Goal: Task Accomplishment & Management: Manage account settings

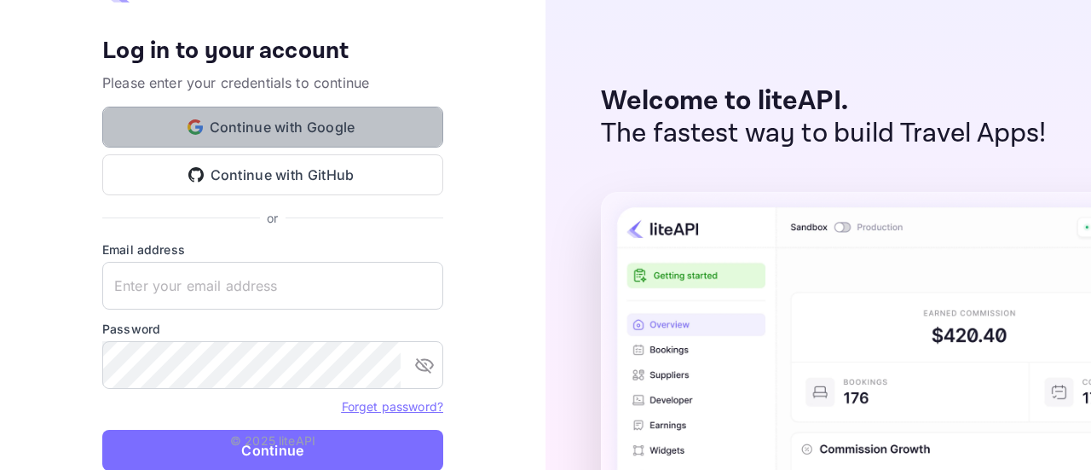
click at [346, 130] on button "Continue with Google" at bounding box center [272, 127] width 341 height 41
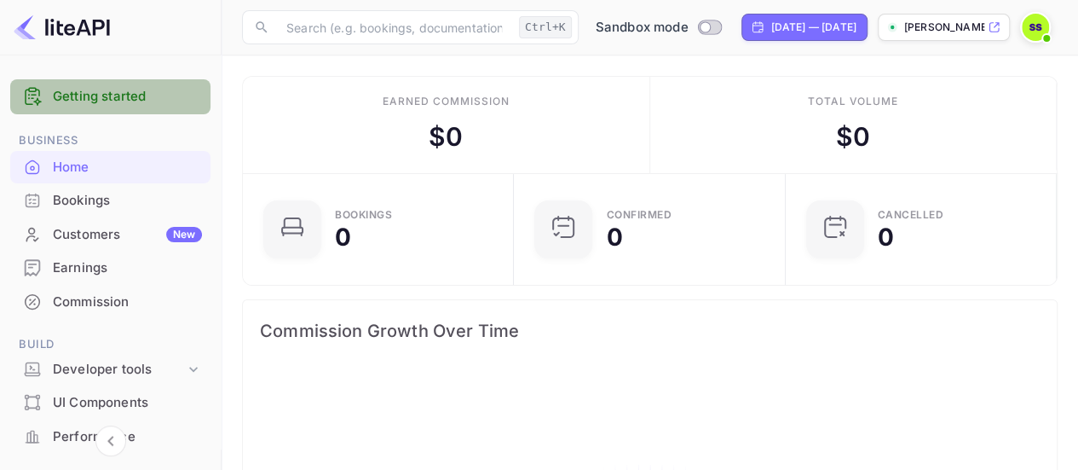
click at [128, 103] on link "Getting started" at bounding box center [127, 97] width 149 height 20
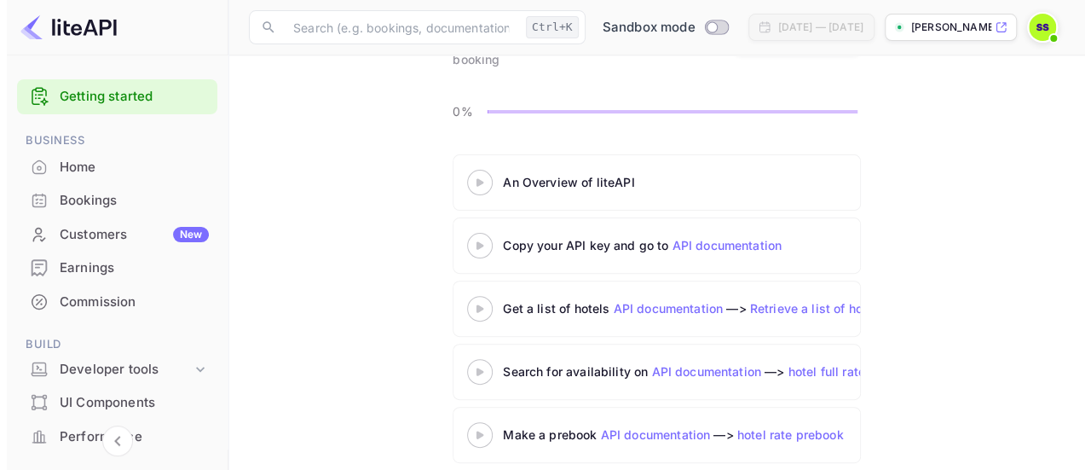
scroll to position [148, 0]
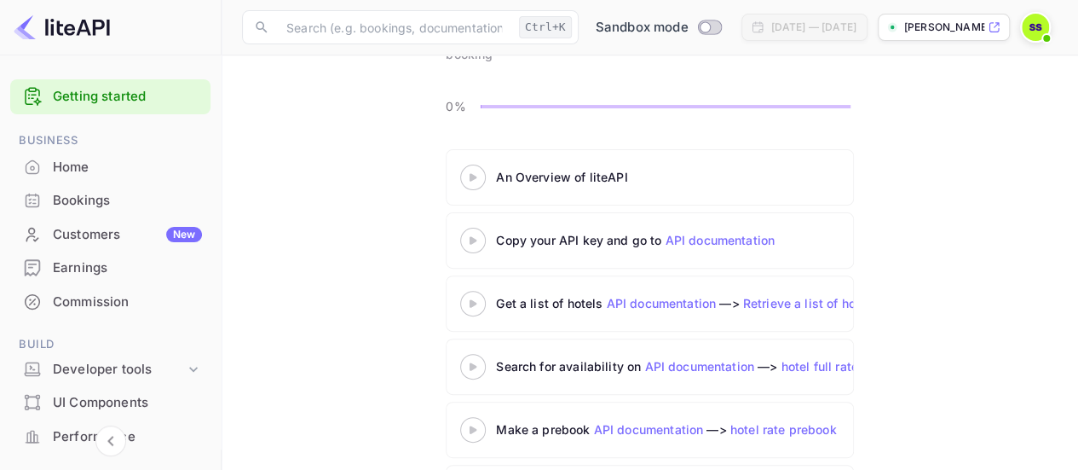
click at [478, 176] on icon at bounding box center [473, 177] width 60 height 9
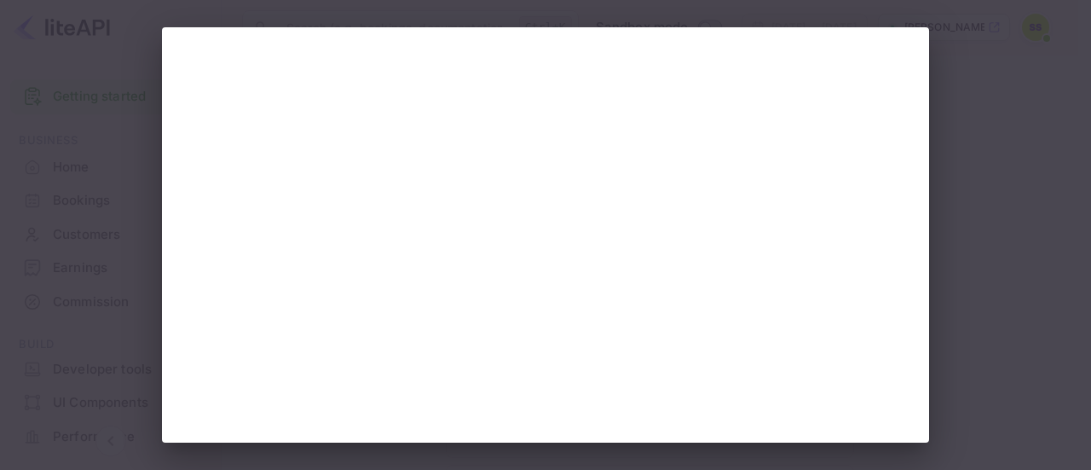
click at [1021, 158] on div at bounding box center [545, 235] width 1091 height 470
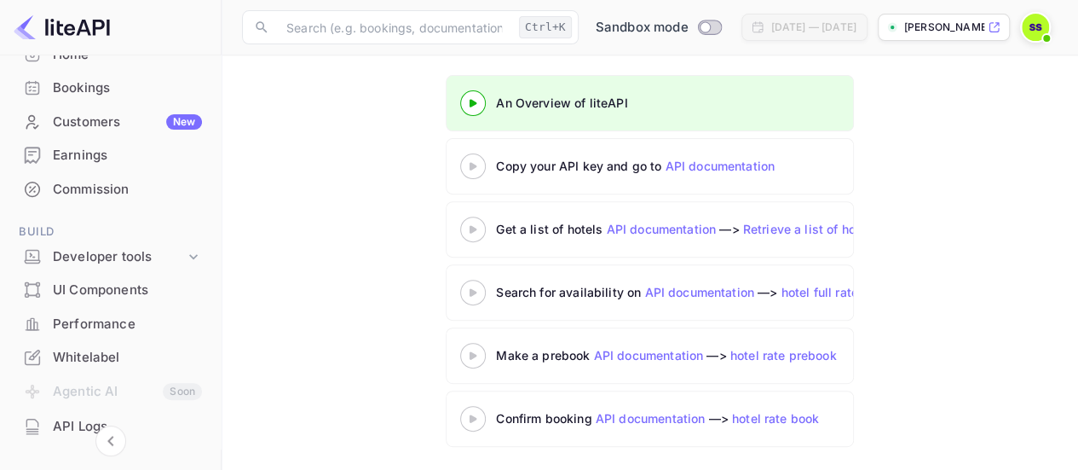
scroll to position [113, 0]
click at [141, 255] on div "Developer tools" at bounding box center [119, 256] width 132 height 20
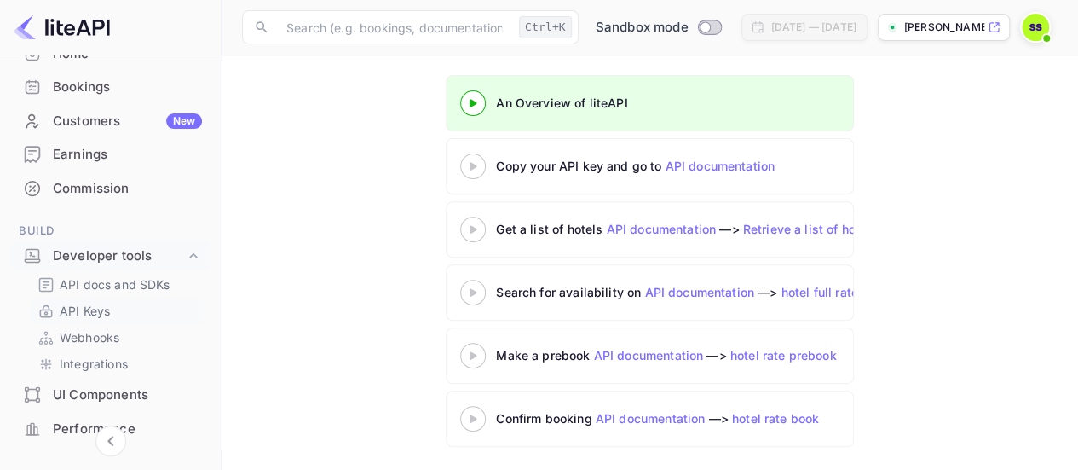
click at [123, 309] on link "API Keys" at bounding box center [116, 311] width 159 height 18
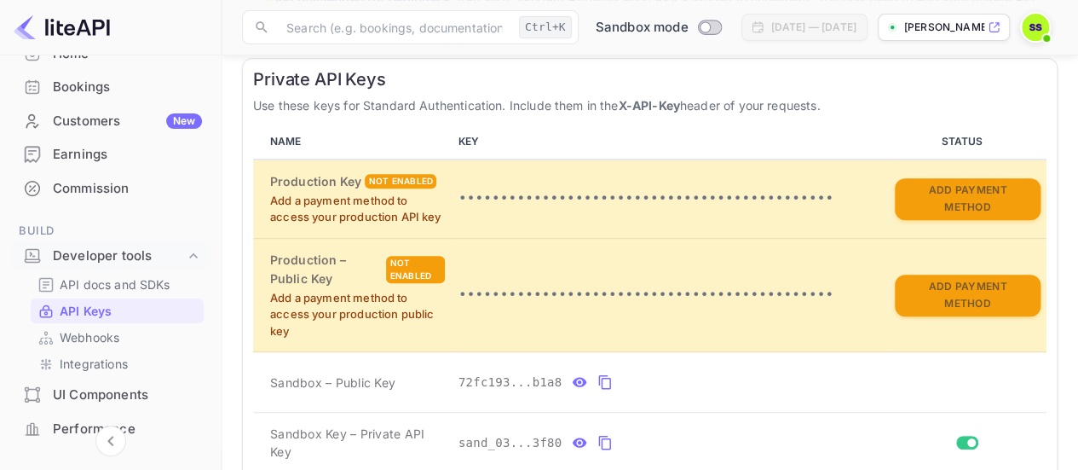
scroll to position [320, 0]
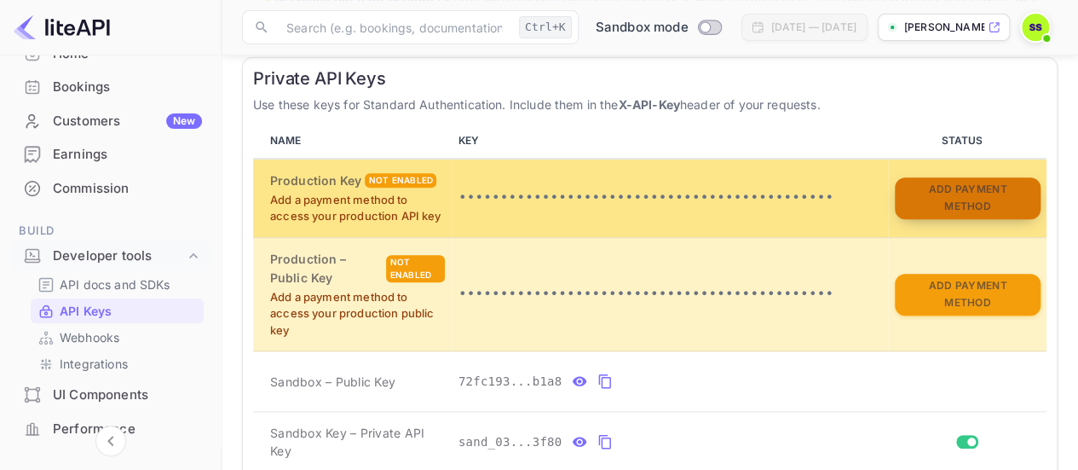
click at [956, 202] on button "Add Payment Method" at bounding box center [968, 198] width 146 height 42
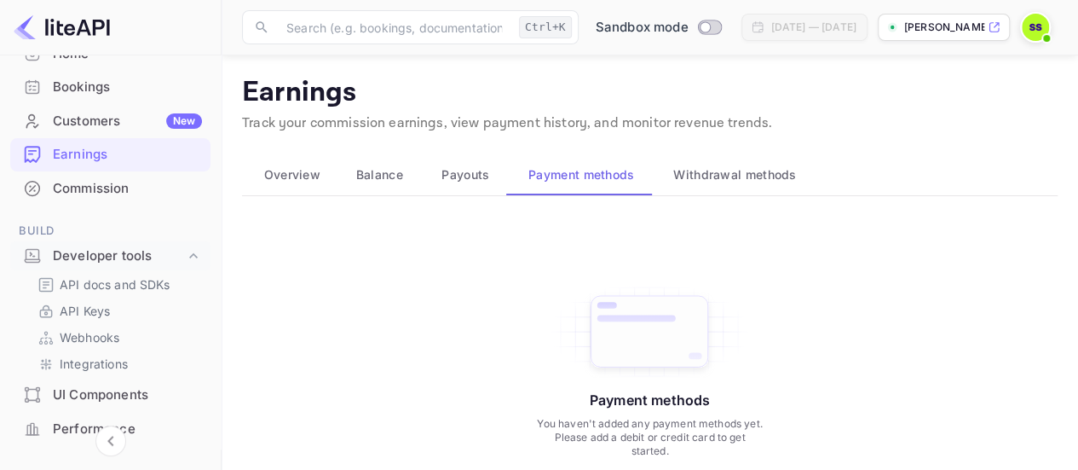
scroll to position [160, 0]
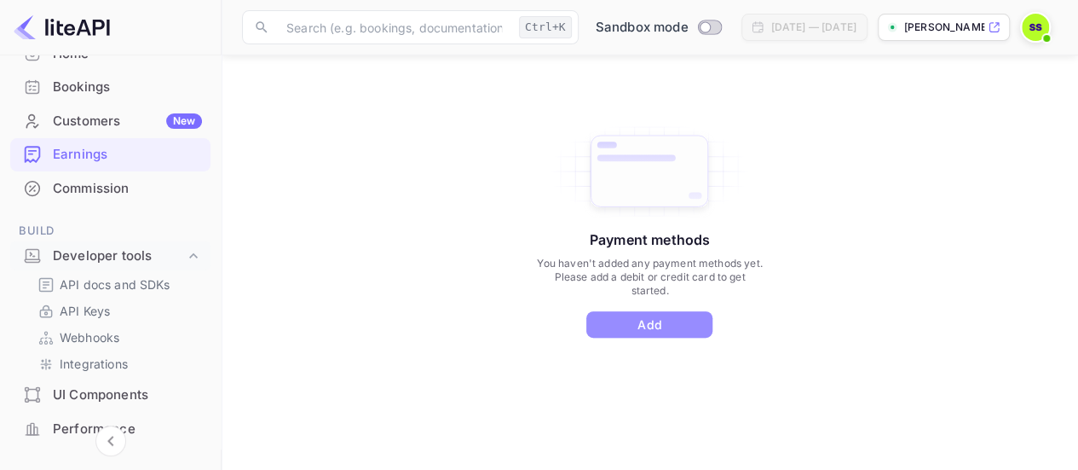
click at [634, 318] on button "Add" at bounding box center [649, 324] width 126 height 26
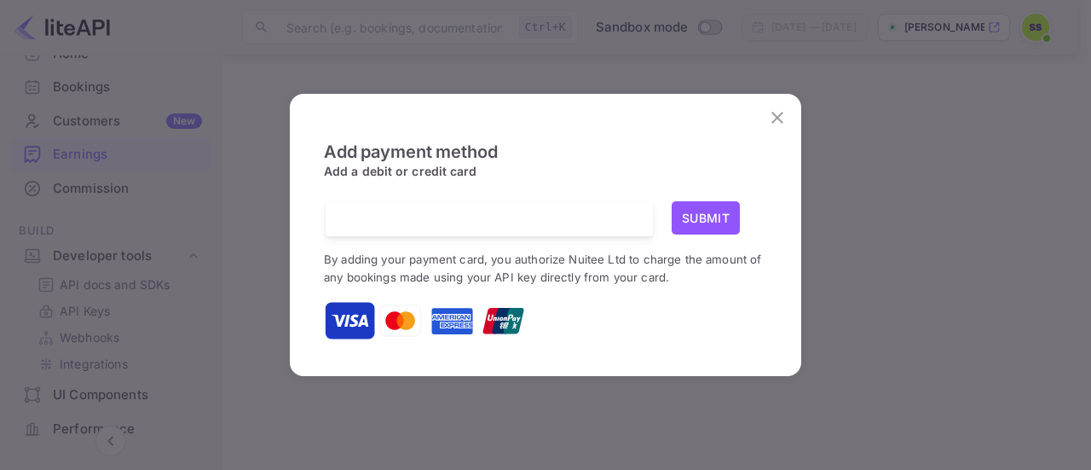
click at [719, 216] on button "Submit" at bounding box center [705, 217] width 68 height 33
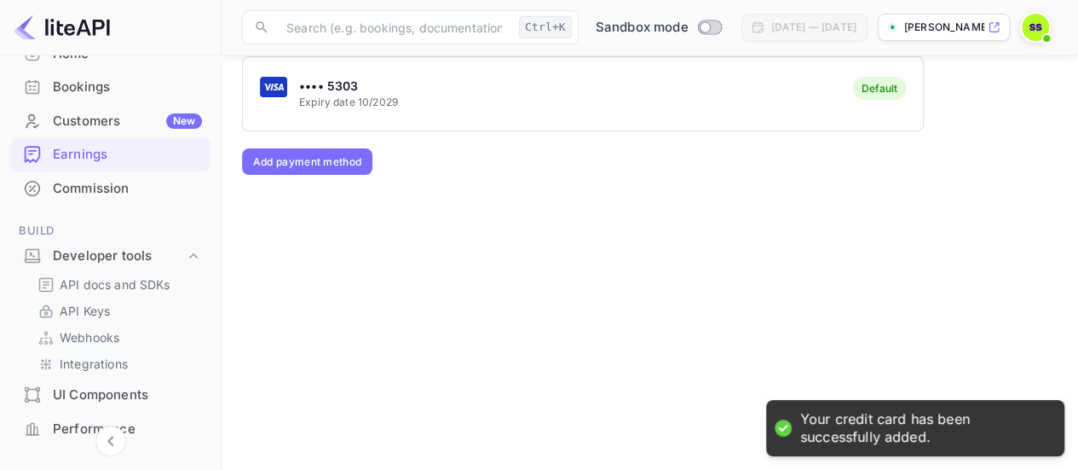
scroll to position [0, 0]
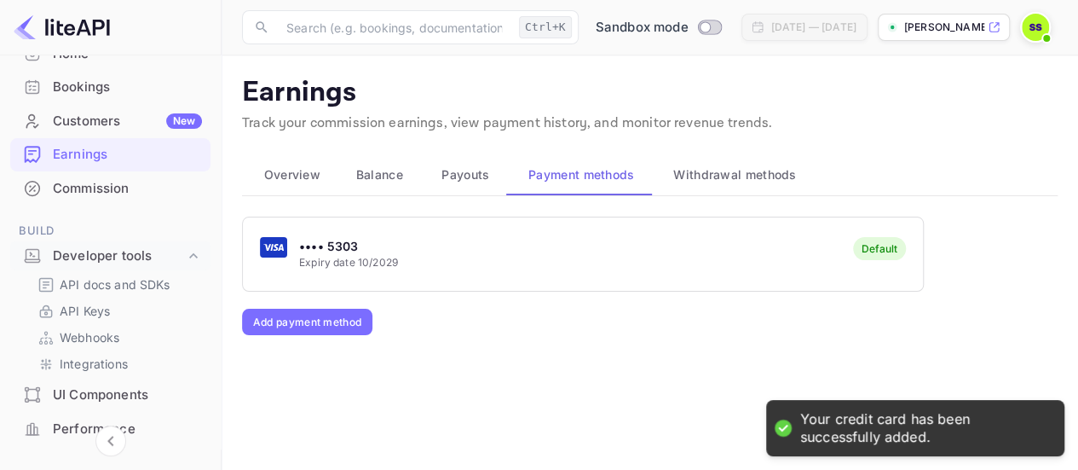
click at [411, 252] on div "•••• 5303 Expiry date 10/2029 Default" at bounding box center [583, 253] width 680 height 67
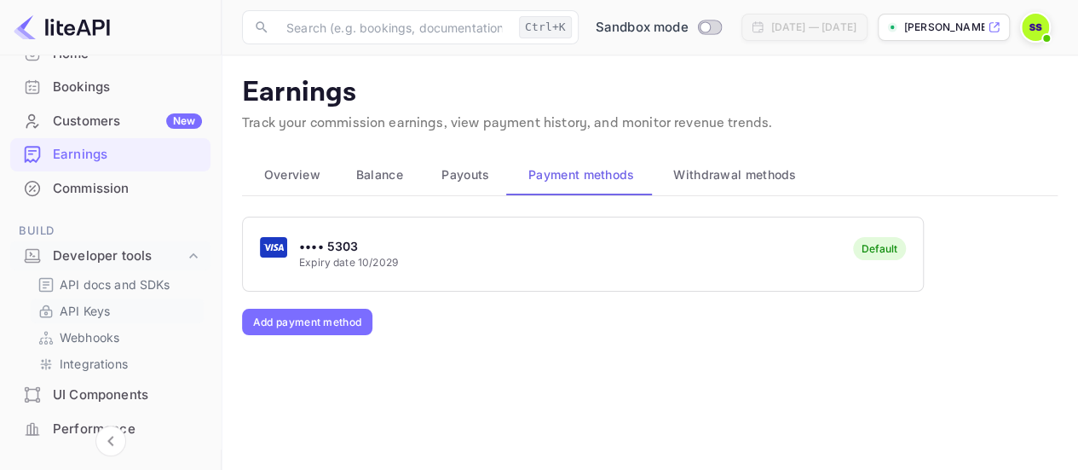
click at [109, 315] on p "API Keys" at bounding box center [85, 311] width 50 height 18
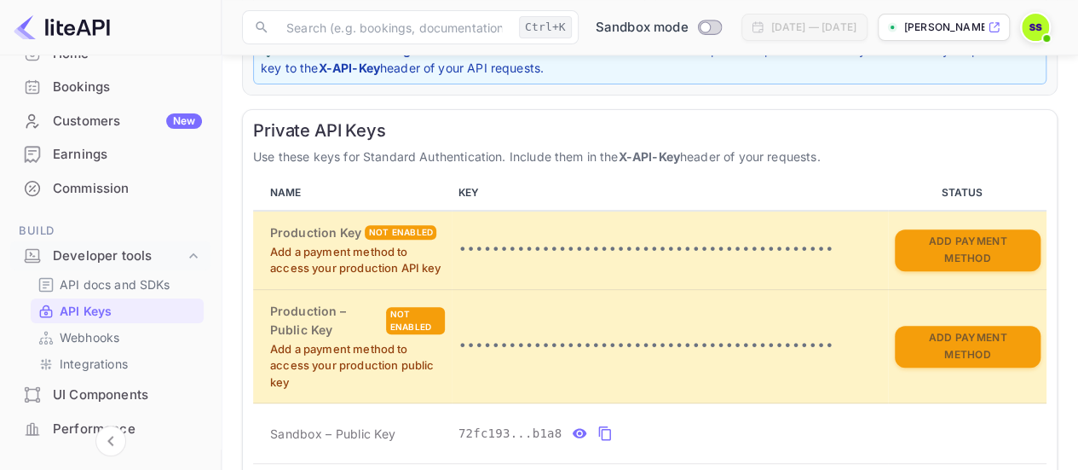
scroll to position [332, 0]
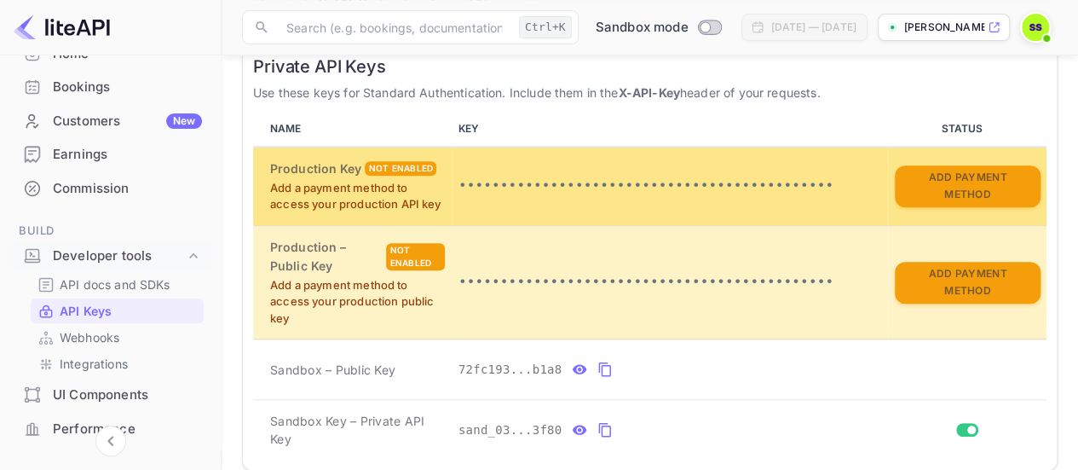
click at [388, 164] on div "Not enabled" at bounding box center [401, 168] width 72 height 14
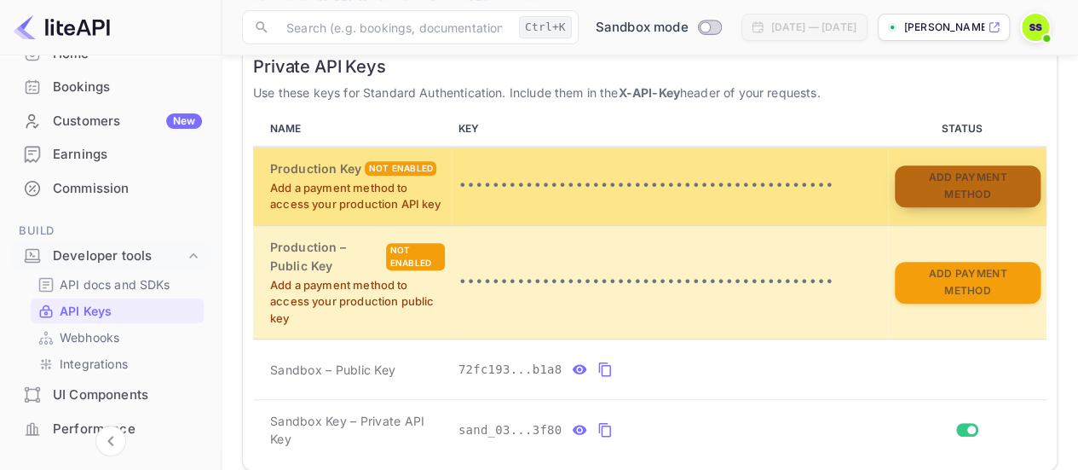
click at [940, 192] on button "Add Payment Method" at bounding box center [968, 186] width 146 height 42
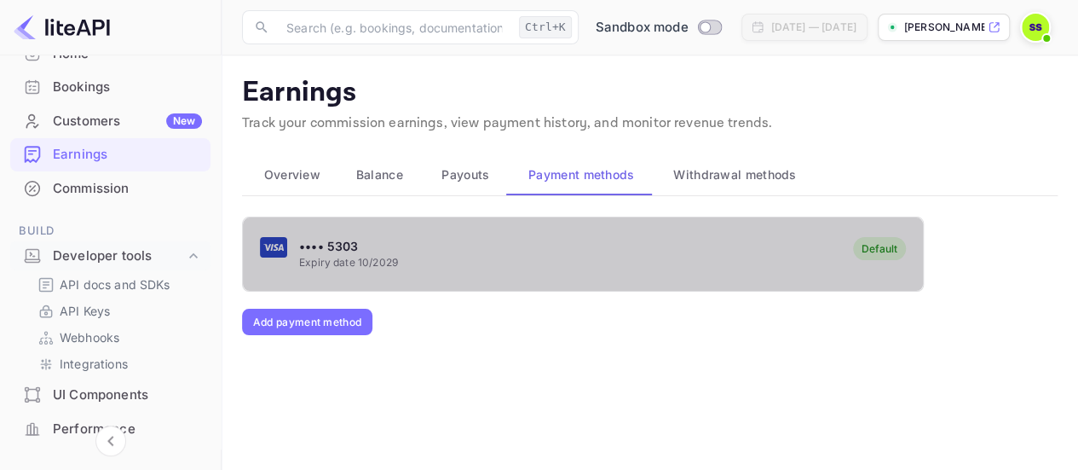
click at [707, 277] on div "•••• 5303 Expiry date 10/2029 Default" at bounding box center [583, 253] width 680 height 67
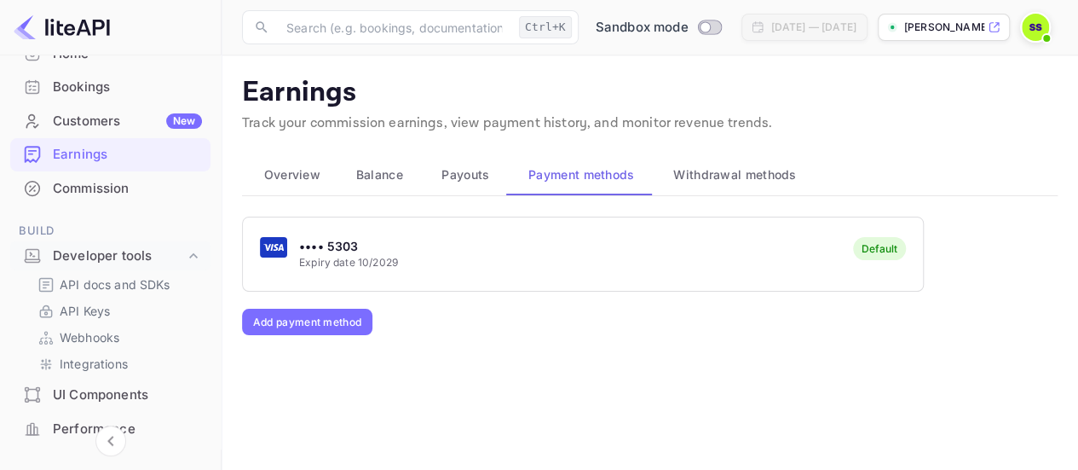
click at [707, 277] on div "•••• 5303 Expiry date 10/2029 Default" at bounding box center [583, 253] width 680 height 67
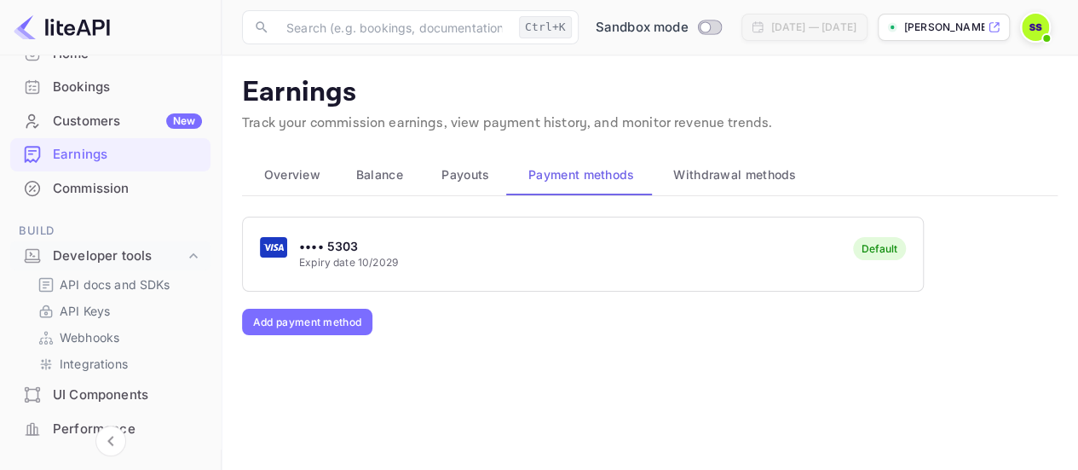
click at [707, 277] on div "•••• 5303 Expiry date 10/2029 Default" at bounding box center [583, 253] width 680 height 67
click at [472, 188] on button "Payouts" at bounding box center [463, 174] width 87 height 41
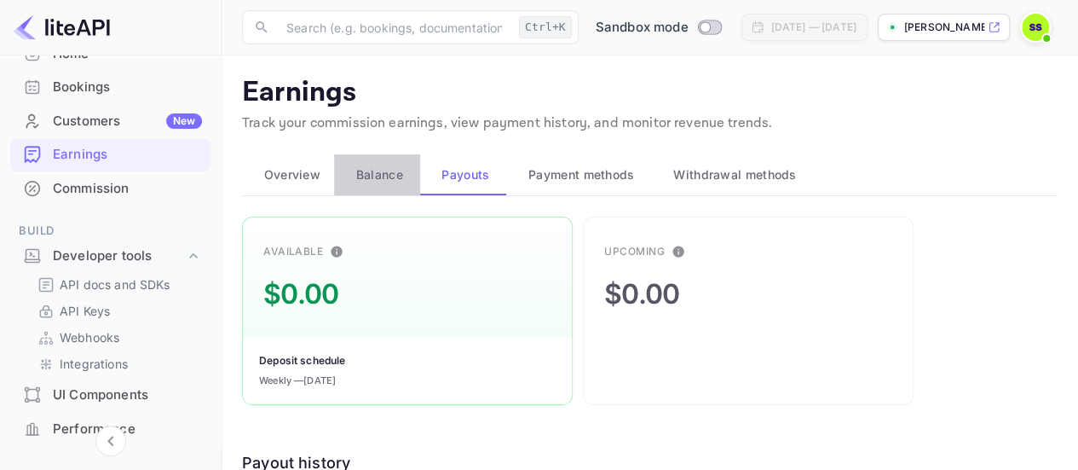
click at [392, 180] on span "Balance" at bounding box center [379, 174] width 47 height 20
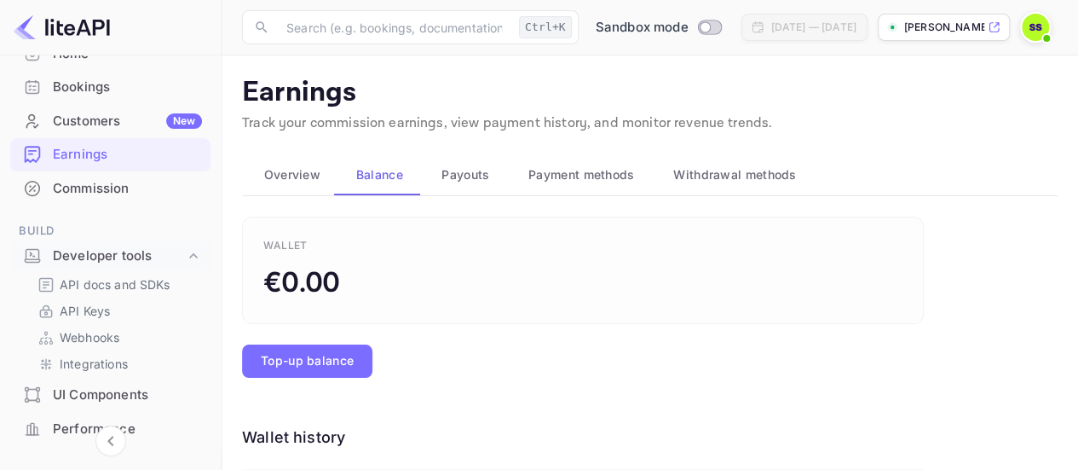
click at [298, 167] on span "Overview" at bounding box center [292, 174] width 56 height 20
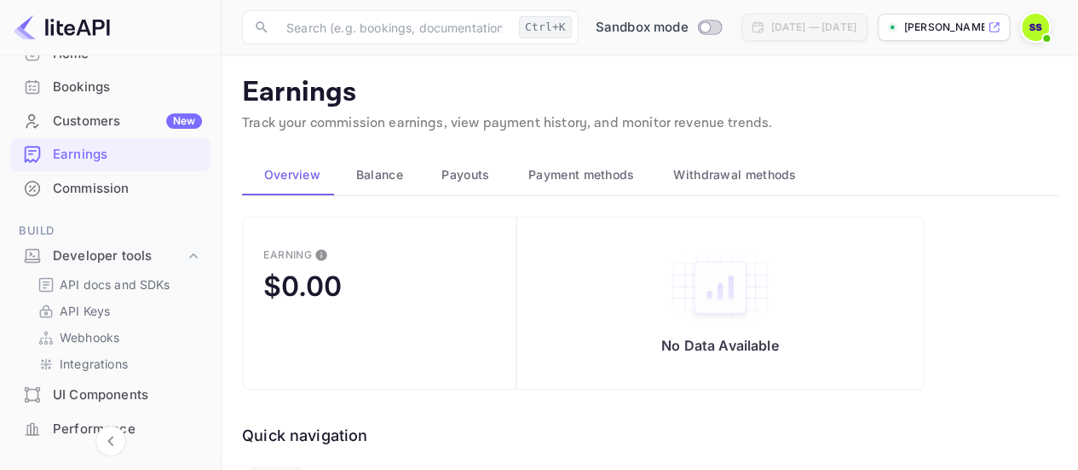
click at [591, 177] on span "Payment methods" at bounding box center [581, 174] width 107 height 20
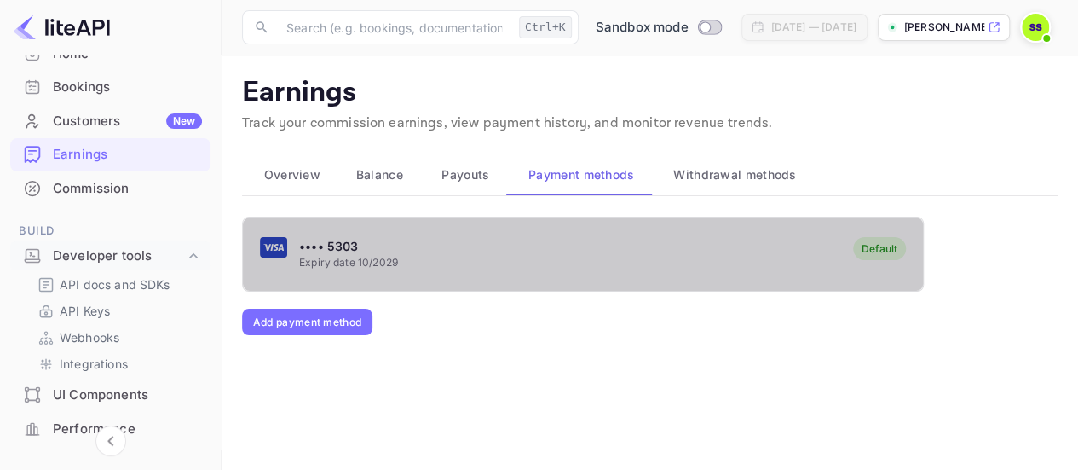
click at [337, 289] on button "•••• 5303 Expiry date 10/2029 Default" at bounding box center [583, 253] width 682 height 75
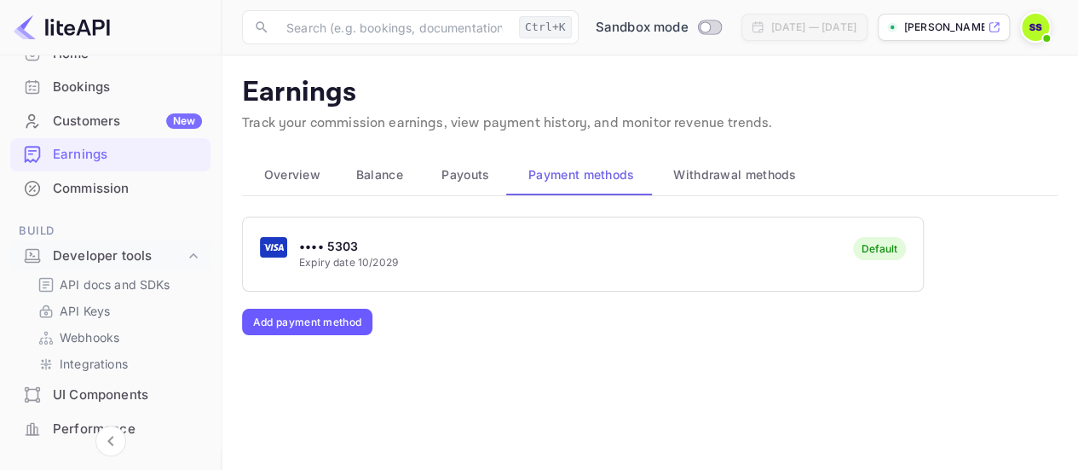
click at [327, 320] on button "Add payment method" at bounding box center [307, 321] width 130 height 26
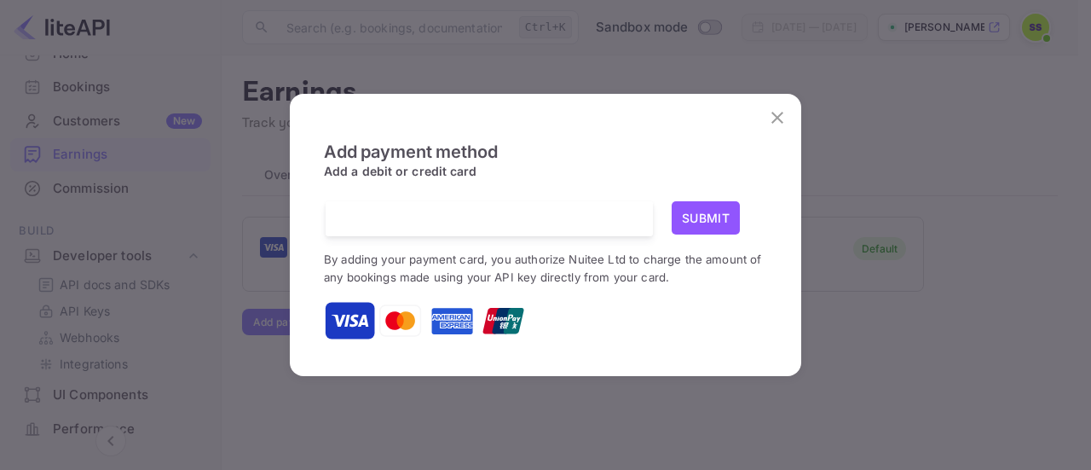
click at [486, 240] on div "Submit By adding your payment card, you authorize Nuitee Ltd to charge the amou…" at bounding box center [545, 271] width 443 height 141
click at [694, 156] on h6 "Add payment method" at bounding box center [545, 151] width 443 height 20
click at [709, 209] on button "Submit" at bounding box center [705, 217] width 68 height 33
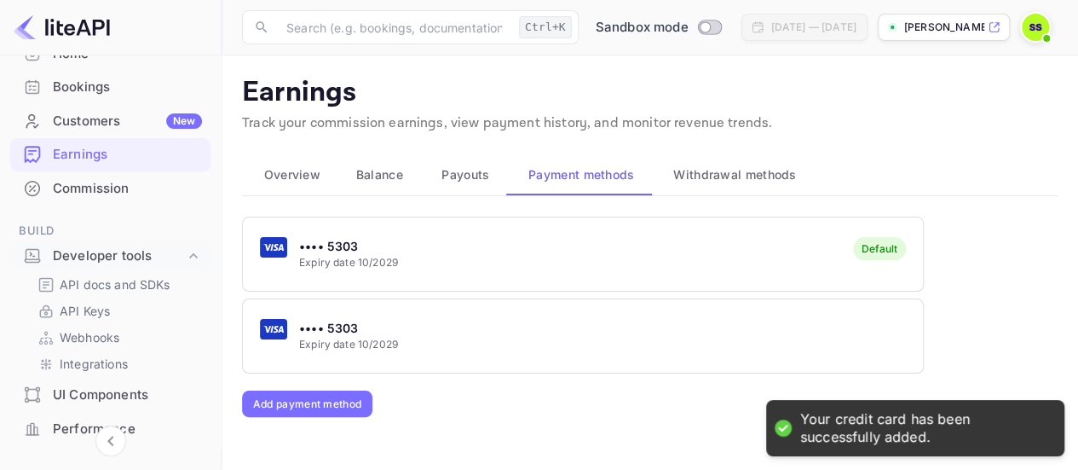
click at [550, 336] on div "•••• 5303 Expiry date 10/2029" at bounding box center [583, 335] width 680 height 67
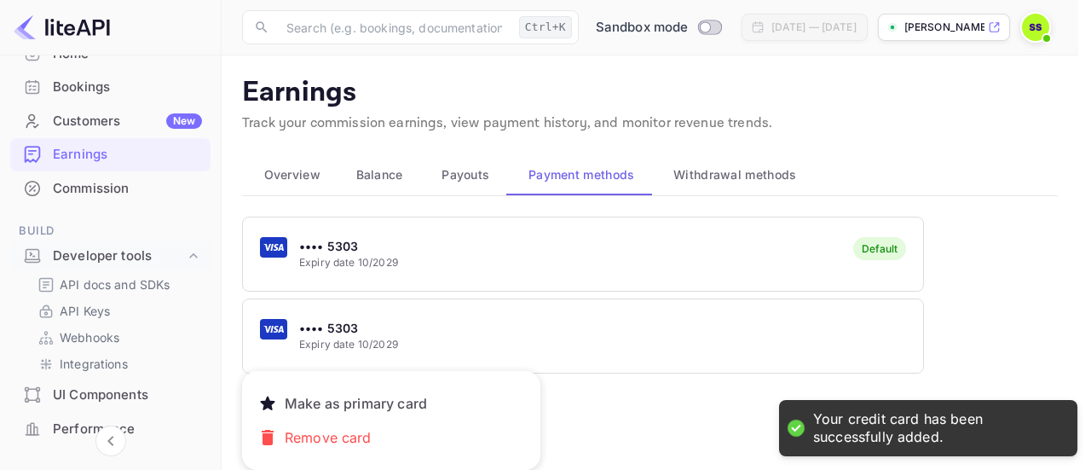
click at [397, 298] on div at bounding box center [545, 235] width 1091 height 470
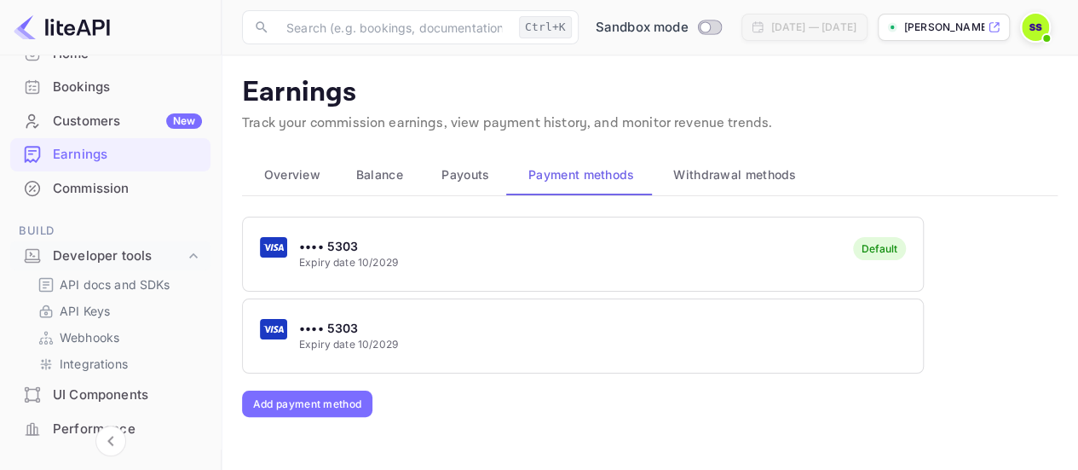
click at [284, 164] on span "Overview" at bounding box center [292, 174] width 56 height 20
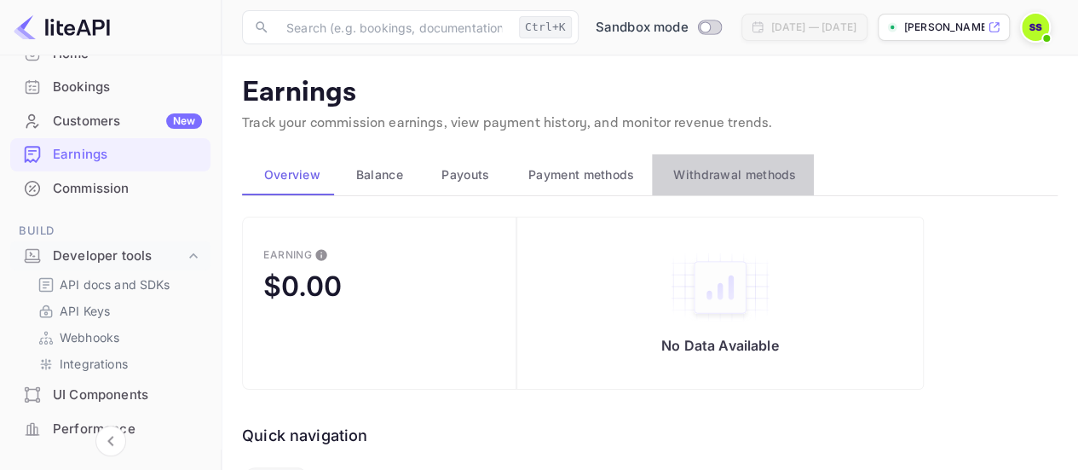
click at [769, 192] on button "Withdrawal methods" at bounding box center [733, 174] width 162 height 41
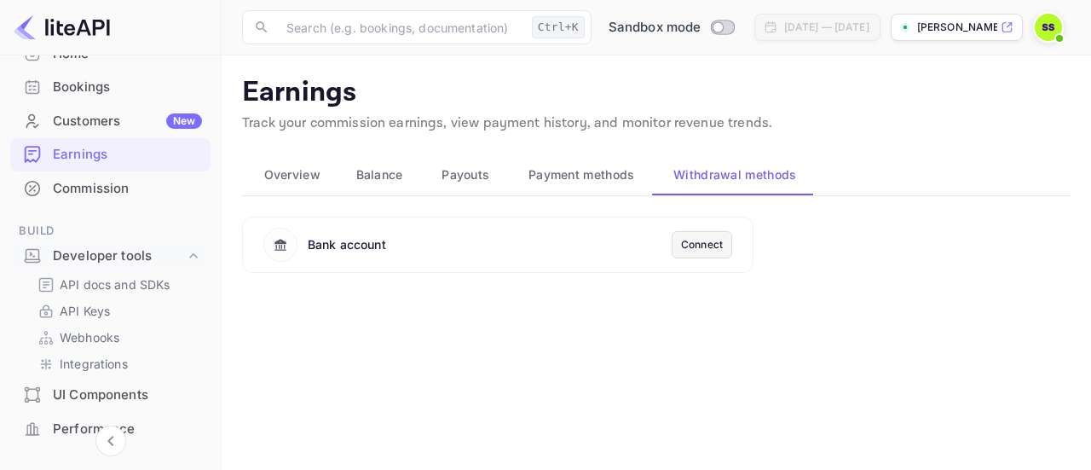
click at [685, 245] on div "Connect" at bounding box center [702, 244] width 42 height 15
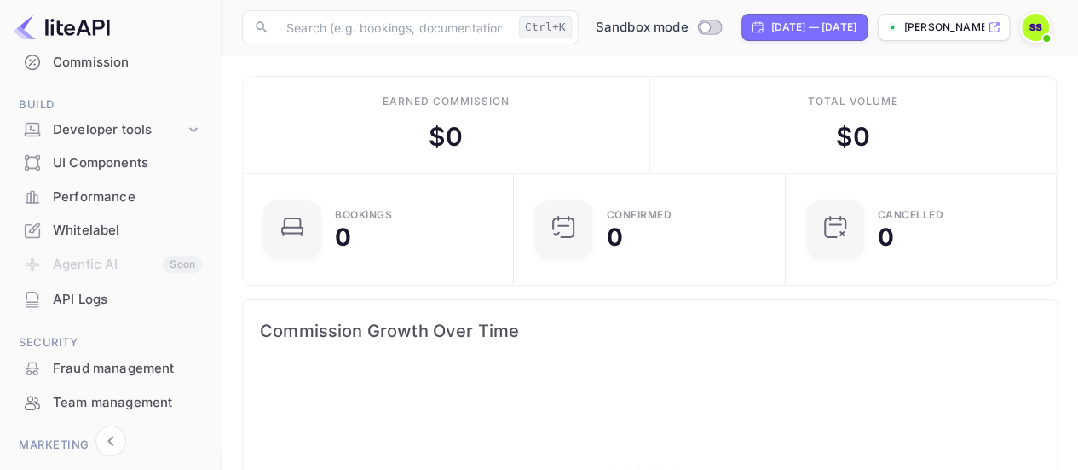
scroll to position [254, 0]
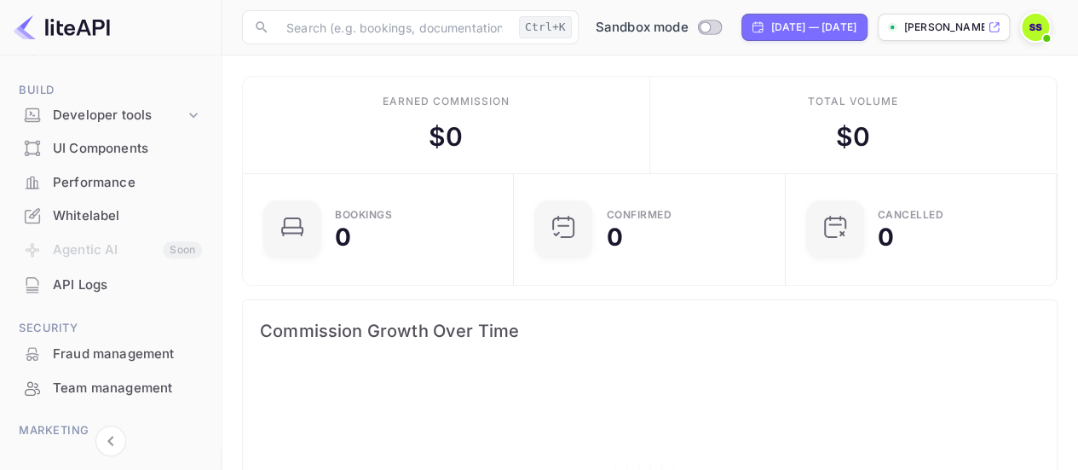
click at [118, 132] on div "UI Components" at bounding box center [110, 148] width 200 height 33
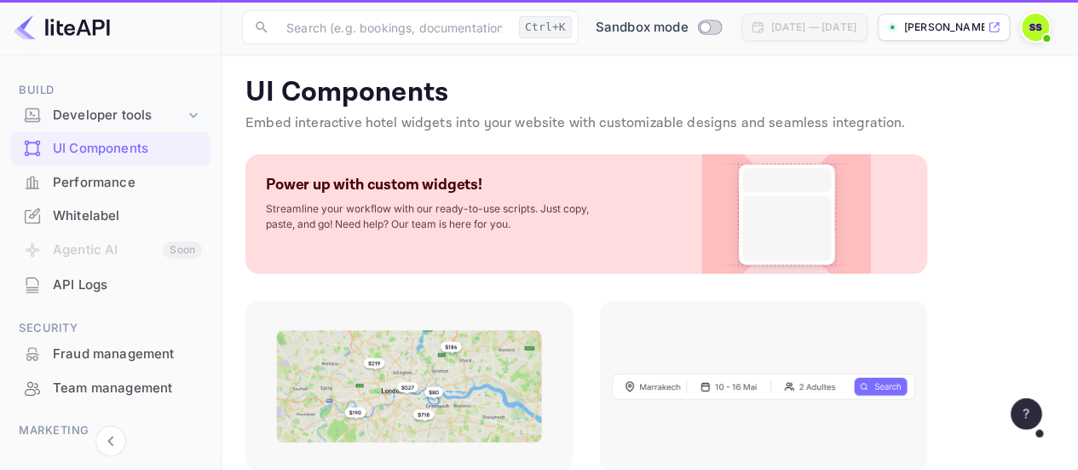
click at [130, 114] on div "Developer tools" at bounding box center [119, 116] width 132 height 20
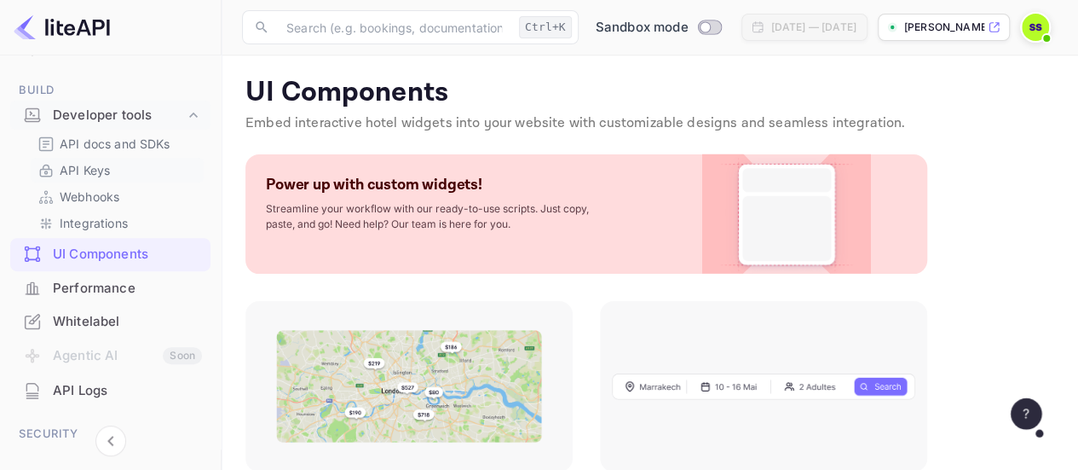
click at [96, 171] on p "API Keys" at bounding box center [85, 170] width 50 height 18
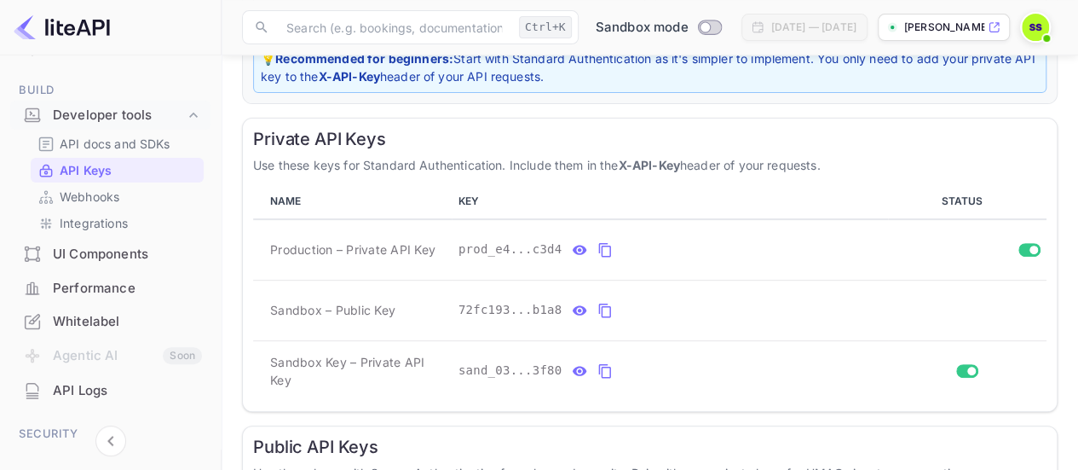
scroll to position [261, 0]
click at [573, 248] on icon "private api keys table" at bounding box center [580, 248] width 14 height 9
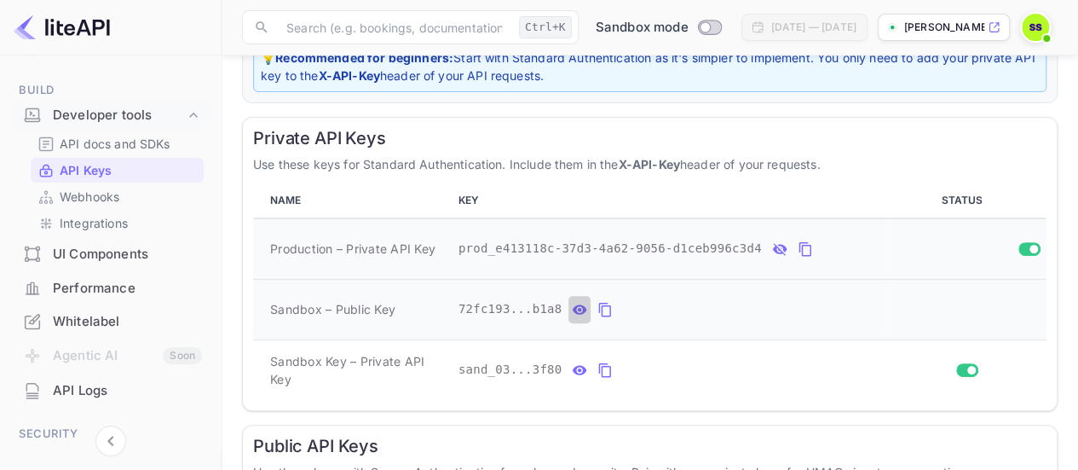
click at [573, 308] on icon "private api keys table" at bounding box center [580, 308] width 14 height 9
click at [572, 365] on icon "private api keys table" at bounding box center [579, 370] width 15 height 20
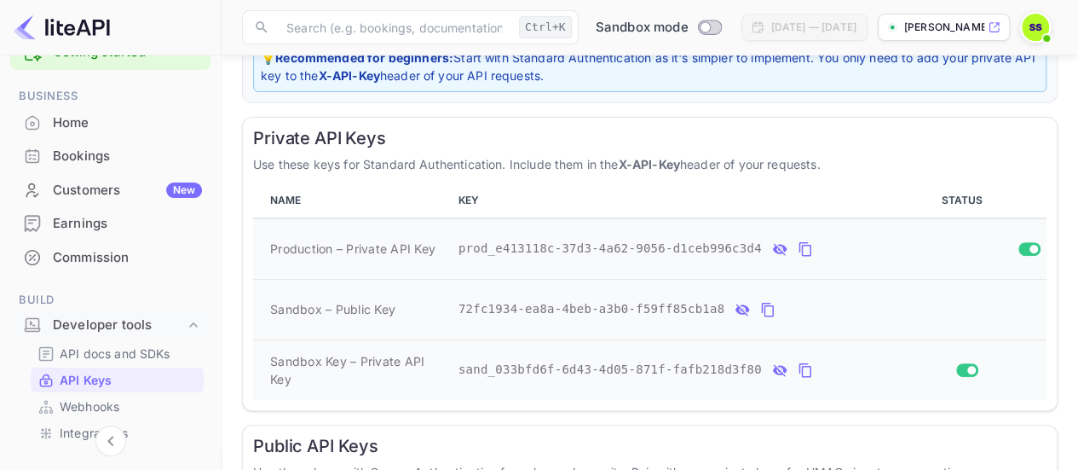
scroll to position [0, 0]
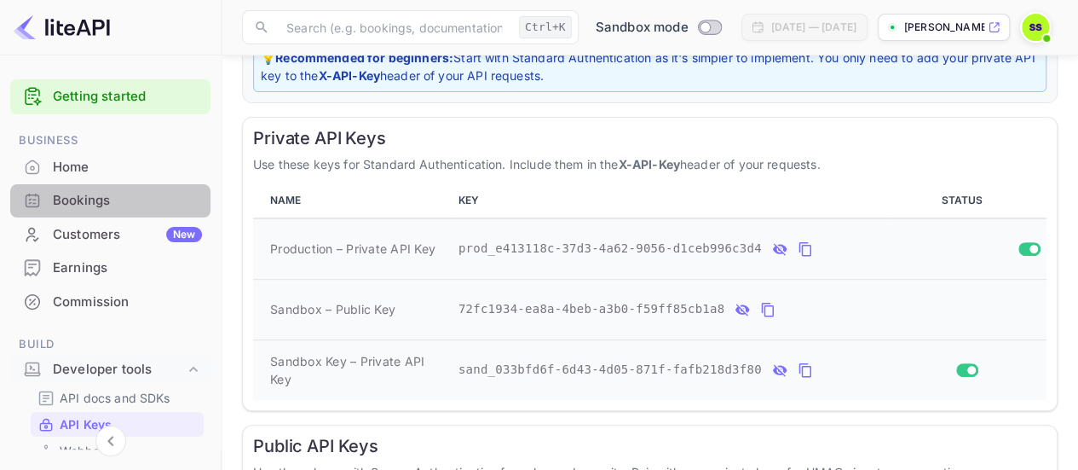
click at [127, 199] on div "Bookings" at bounding box center [127, 201] width 149 height 20
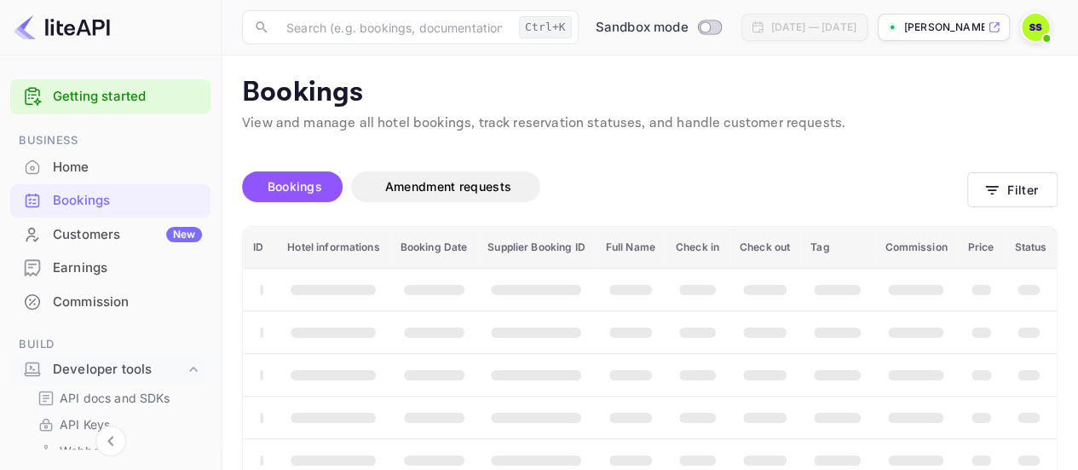
click at [123, 229] on div "Customers New" at bounding box center [127, 235] width 149 height 20
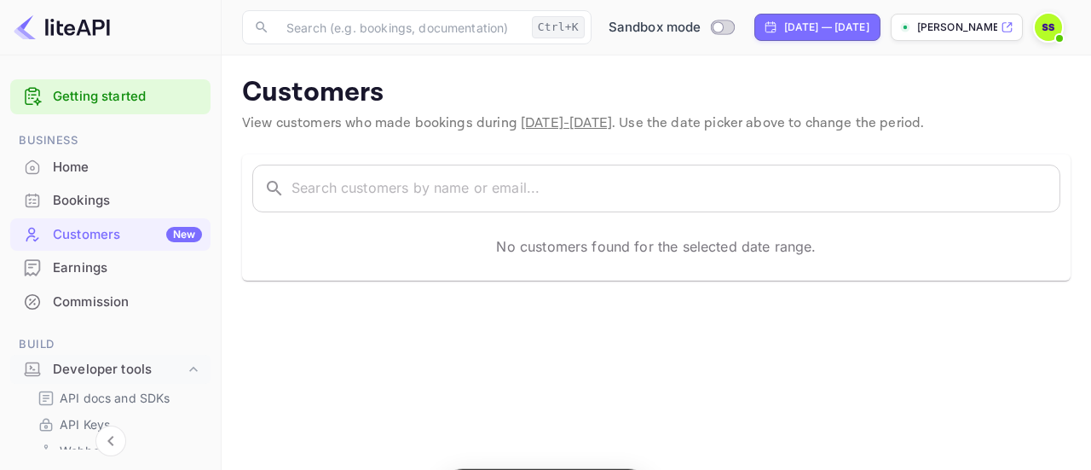
click at [118, 279] on div "Earnings" at bounding box center [110, 267] width 200 height 33
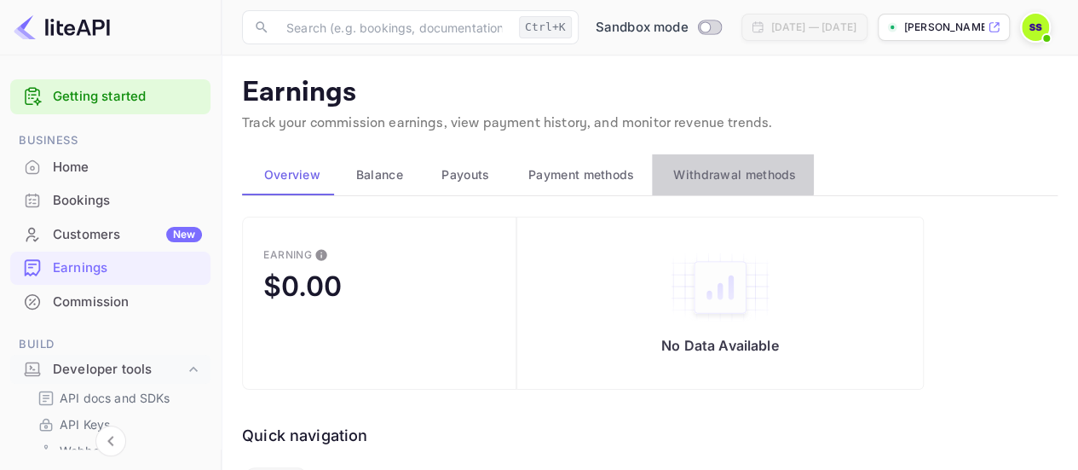
click at [671, 158] on button "Withdrawal methods" at bounding box center [733, 174] width 162 height 41
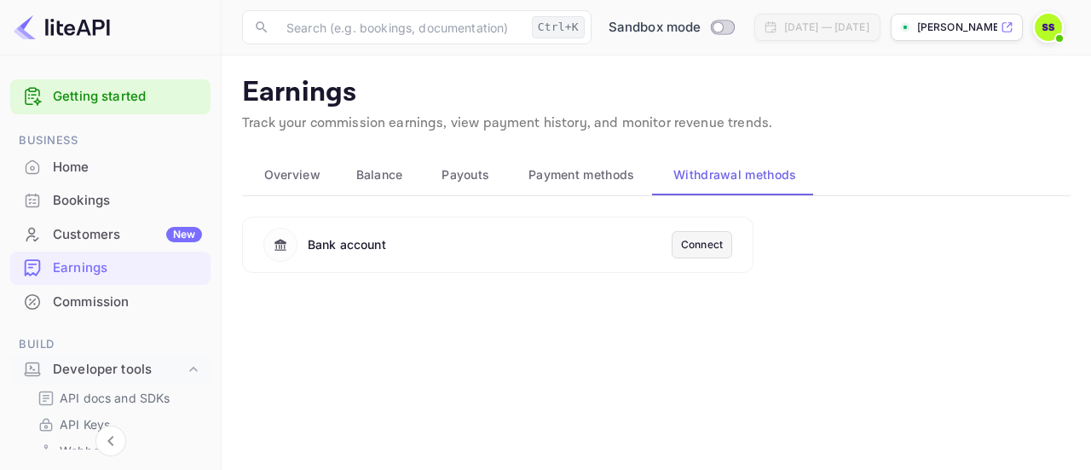
click at [689, 239] on div "Connect" at bounding box center [702, 244] width 42 height 15
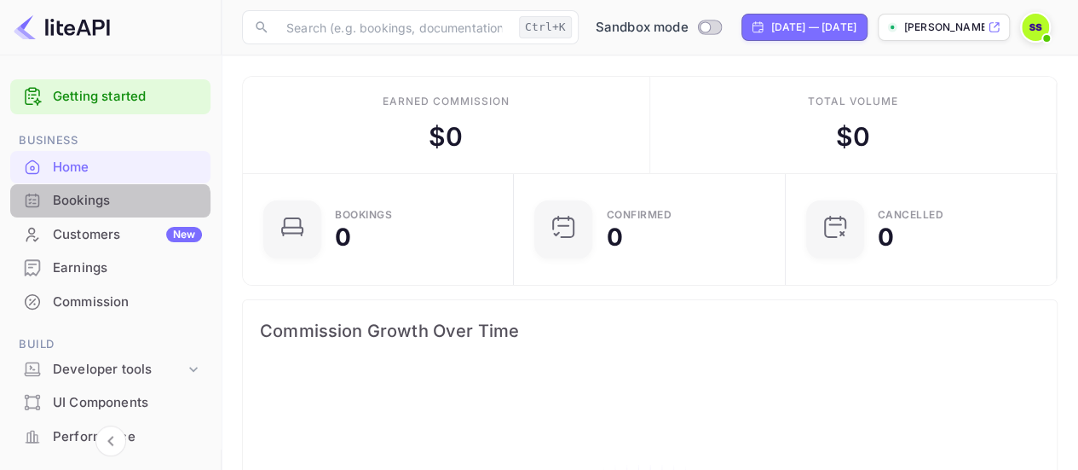
click at [108, 211] on div "Bookings" at bounding box center [110, 200] width 200 height 33
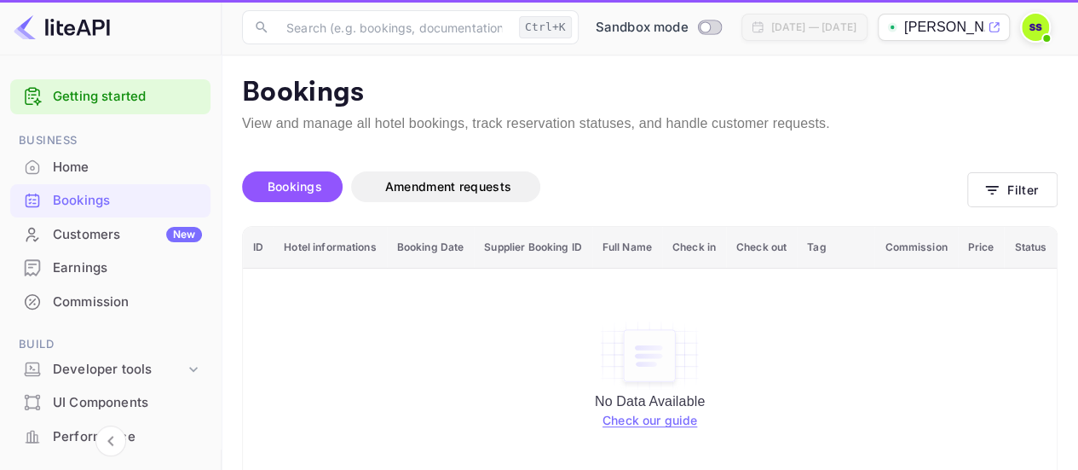
click at [115, 260] on div "Earnings" at bounding box center [127, 268] width 149 height 20
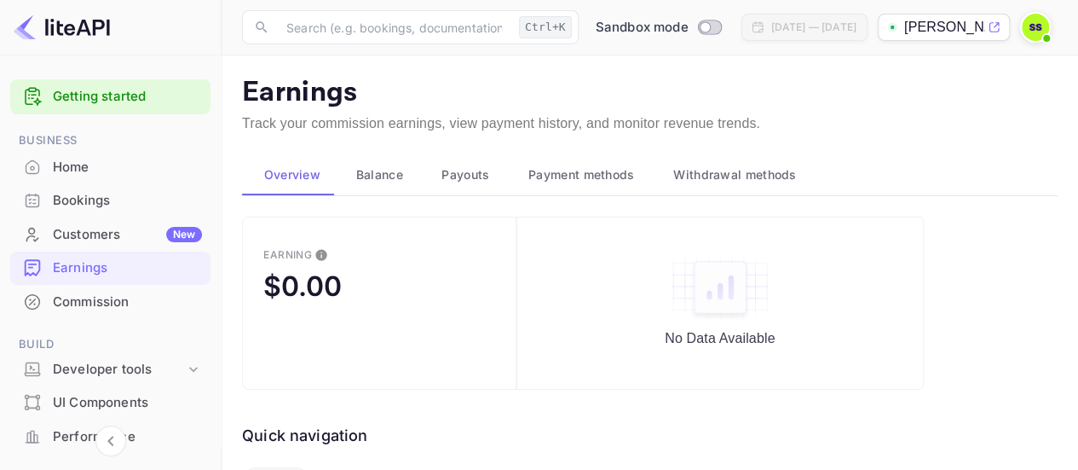
click at [696, 172] on span "Withdrawal methods" at bounding box center [734, 174] width 123 height 20
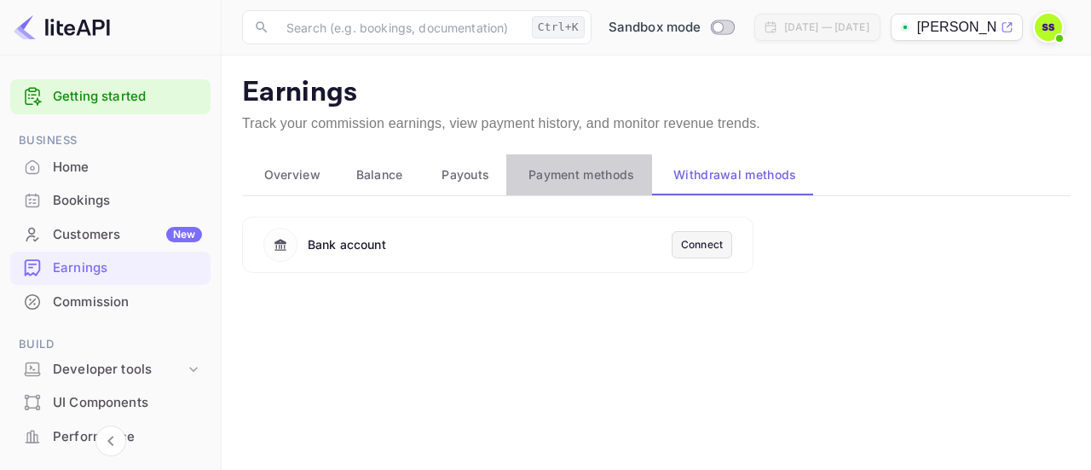
click at [585, 171] on span "Payment methods" at bounding box center [581, 174] width 107 height 20
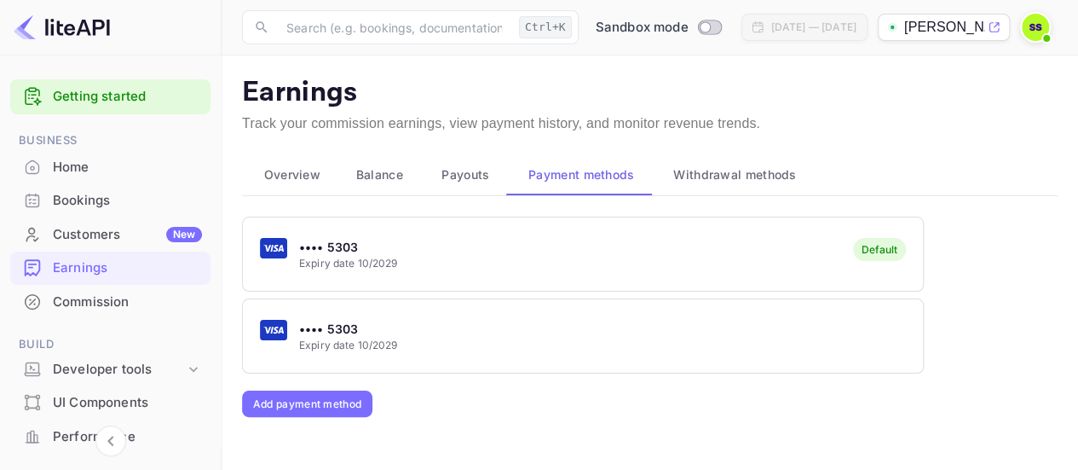
click at [680, 165] on span "Withdrawal methods" at bounding box center [734, 174] width 123 height 20
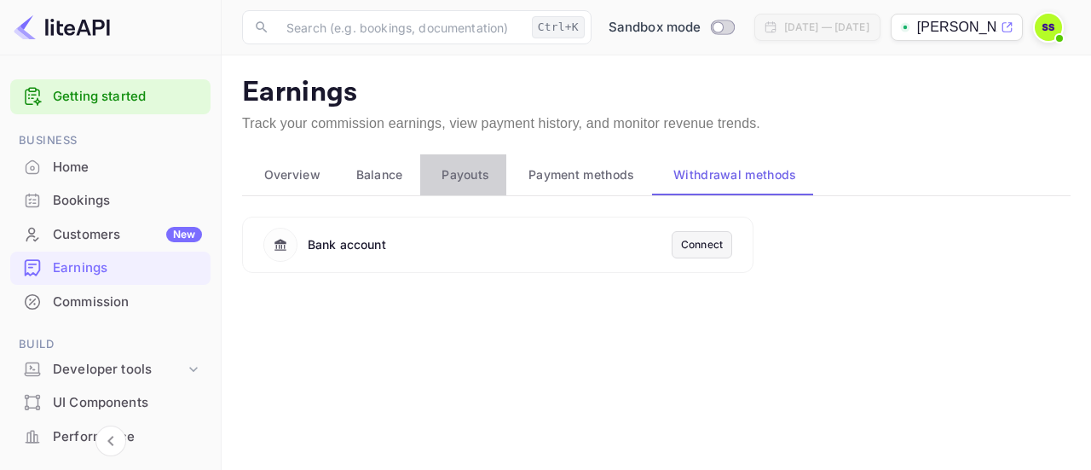
click at [449, 165] on span "Payouts" at bounding box center [465, 174] width 48 height 20
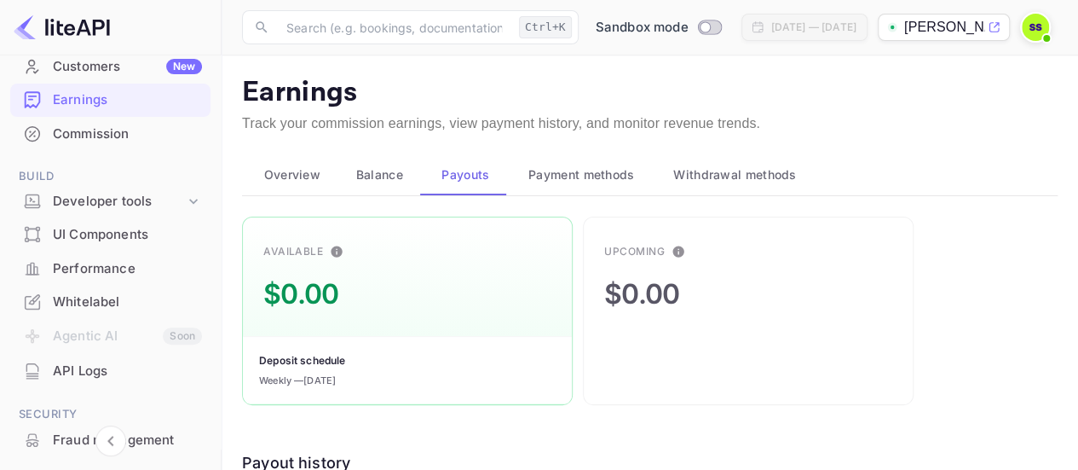
scroll to position [169, 0]
click at [87, 381] on div "API Logs" at bounding box center [110, 370] width 200 height 33
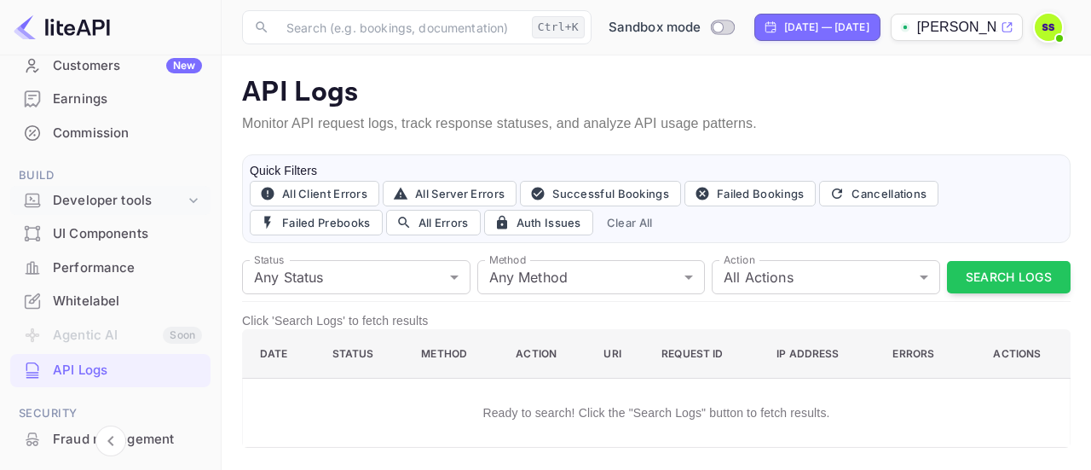
click at [110, 204] on div "Developer tools" at bounding box center [119, 201] width 132 height 20
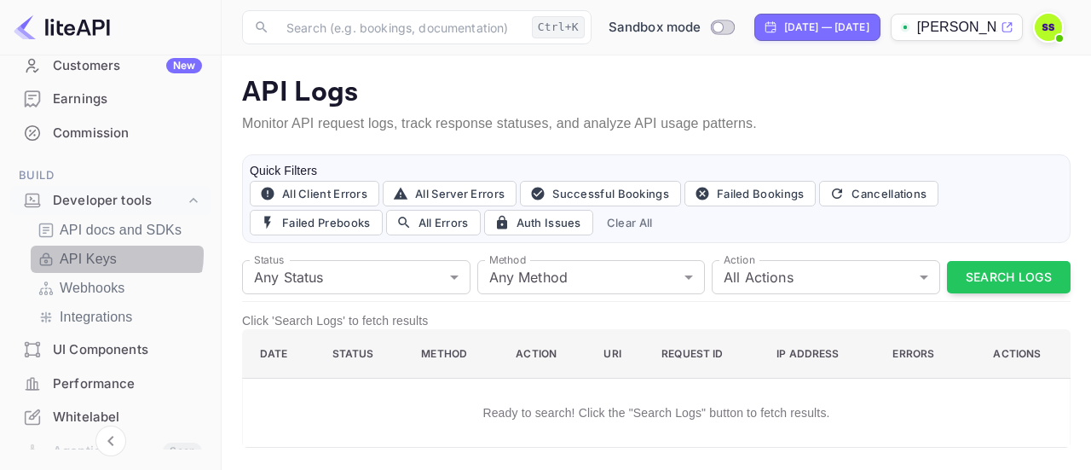
click at [114, 255] on p "API Keys" at bounding box center [88, 259] width 57 height 20
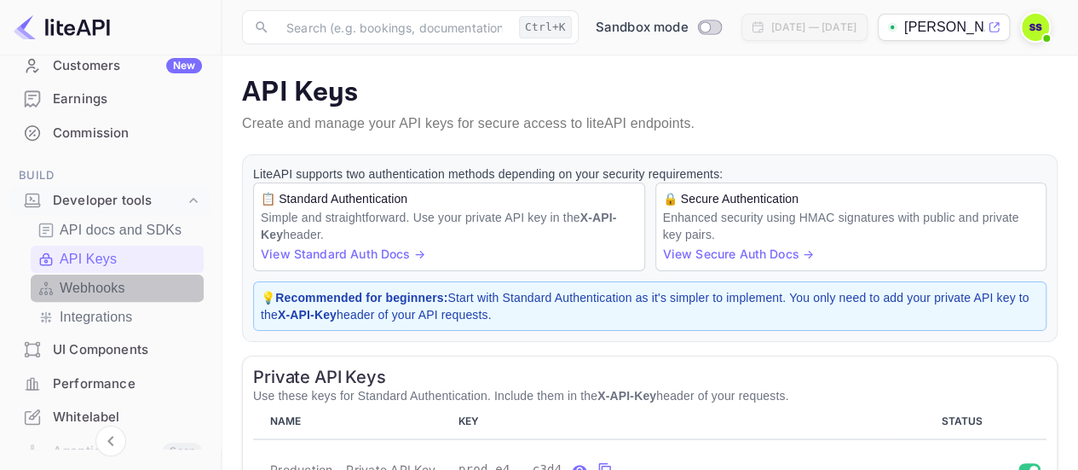
click at [121, 290] on p "Webhooks" at bounding box center [93, 288] width 66 height 20
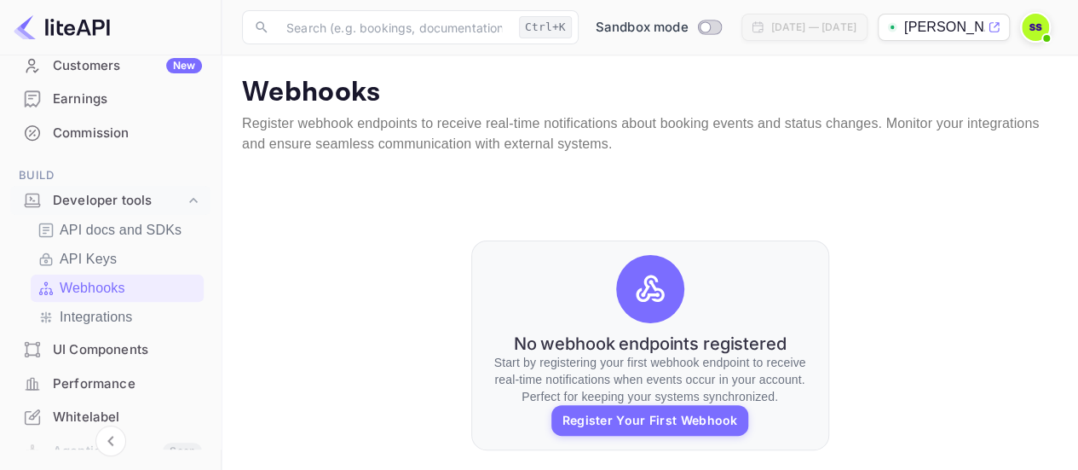
scroll to position [78, 0]
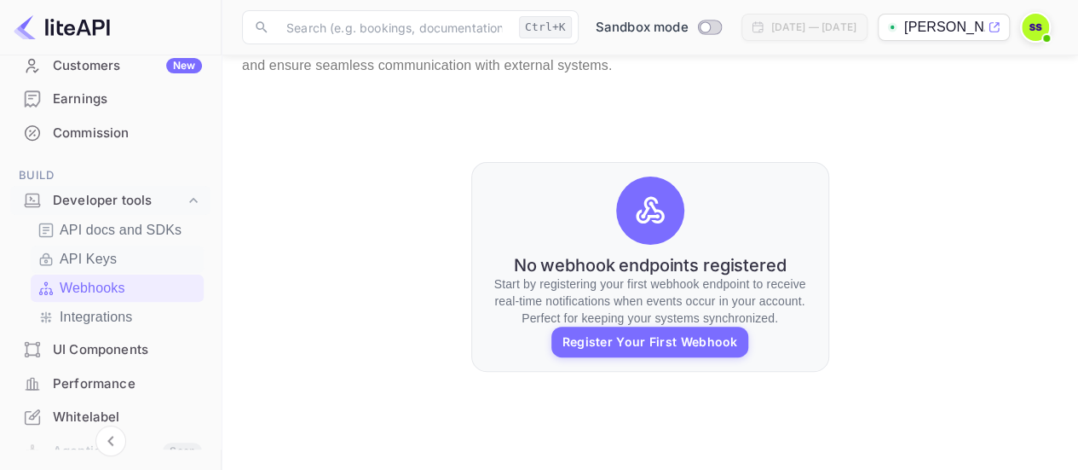
click at [84, 251] on p "API Keys" at bounding box center [88, 259] width 57 height 20
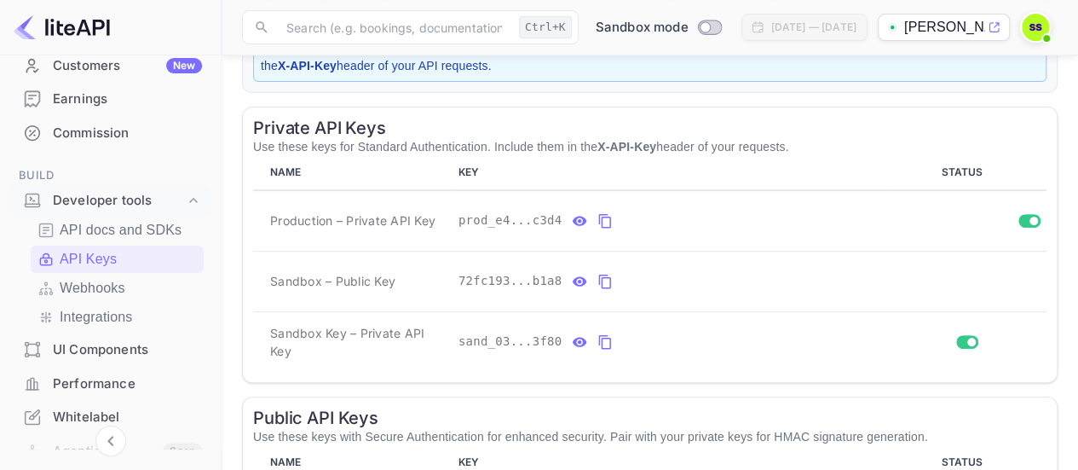
scroll to position [250, 0]
click at [597, 210] on icon "private api keys table" at bounding box center [604, 220] width 15 height 20
click at [572, 274] on icon "private api keys table" at bounding box center [579, 280] width 15 height 20
click at [572, 340] on icon "private api keys table" at bounding box center [579, 341] width 15 height 20
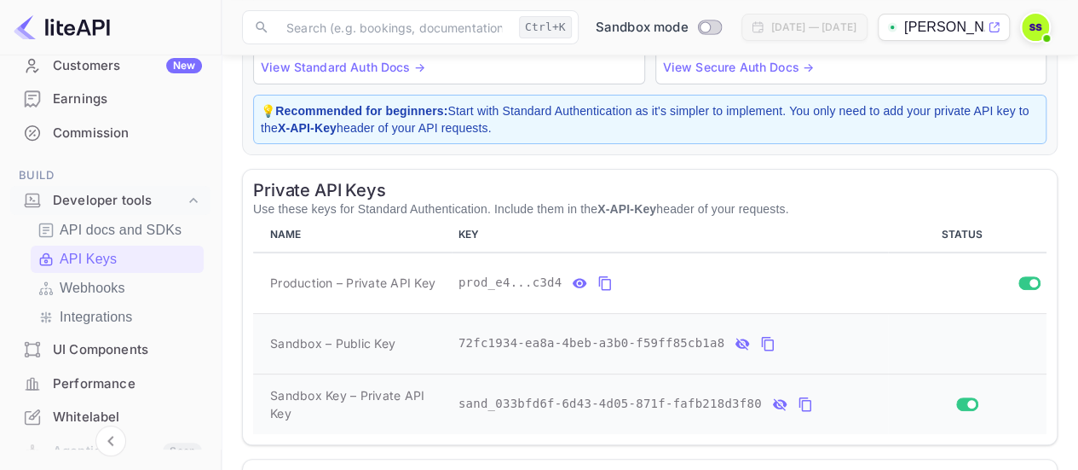
scroll to position [201, 0]
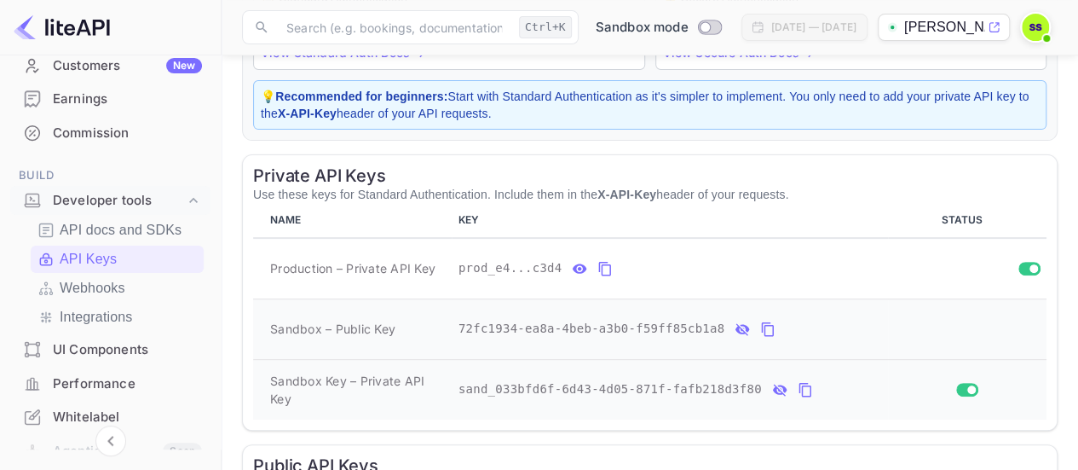
click at [798, 384] on icon "private api keys table" at bounding box center [804, 389] width 12 height 14
